Goal: Use online tool/utility: Use online tool/utility

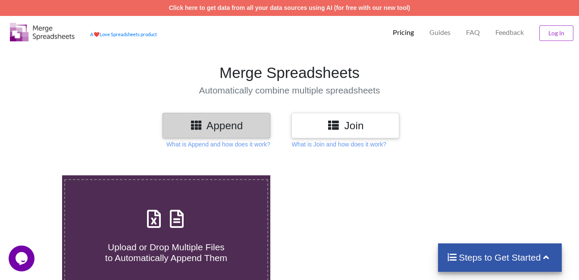
type input "C:\fakepath\Transporter Portal (20).csv"
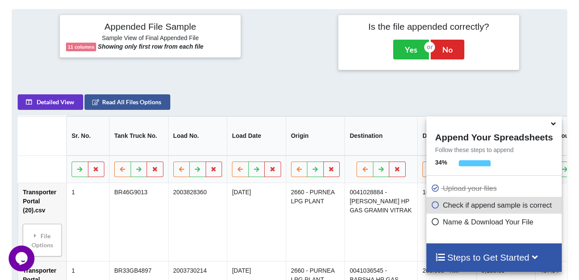
scroll to position [91, 0]
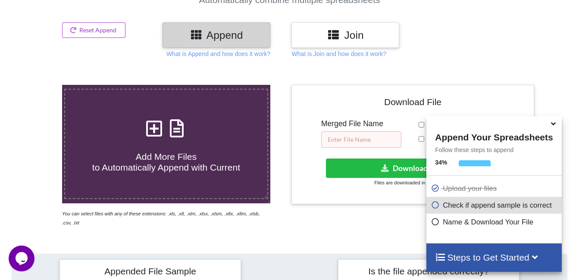
click at [335, 138] on input "text" at bounding box center [361, 140] width 80 height 16
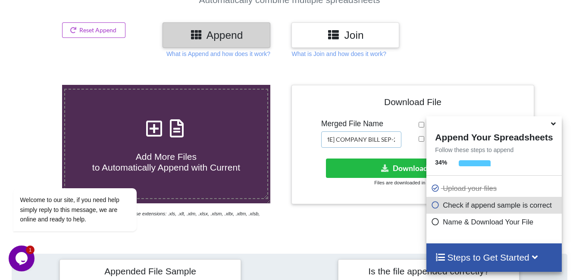
scroll to position [0, 44]
type input "[PERSON_NAME] COMPANY BILL SEP-25"
click at [357, 164] on button "Download File" at bounding box center [412, 168] width 172 height 19
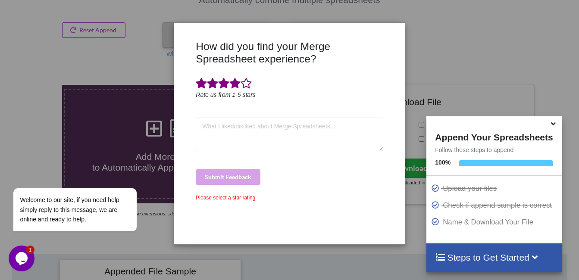
click at [240, 79] on span at bounding box center [235, 84] width 11 height 12
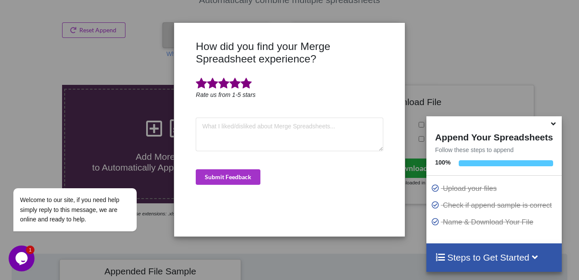
click at [244, 83] on span at bounding box center [246, 84] width 11 height 12
click at [234, 134] on textarea at bounding box center [289, 135] width 187 height 34
type textarea "GOOD"
click at [226, 178] on button "Submit Feedback" at bounding box center [228, 178] width 65 height 16
